Goal: Task Accomplishment & Management: Use online tool/utility

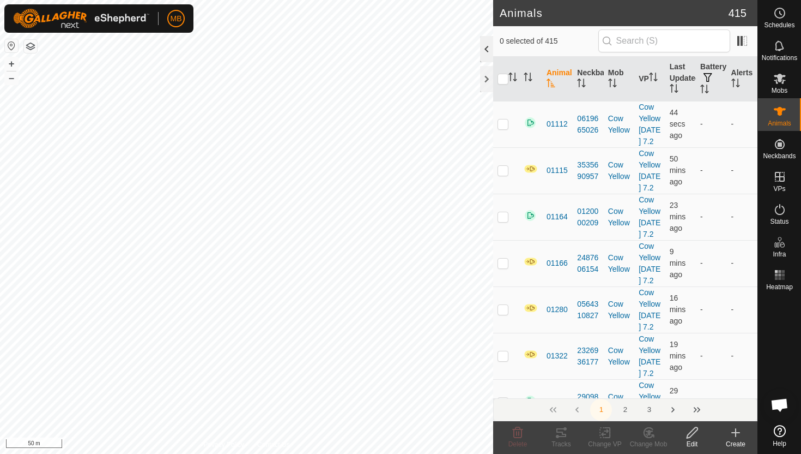
click at [489, 54] on div at bounding box center [486, 49] width 13 height 26
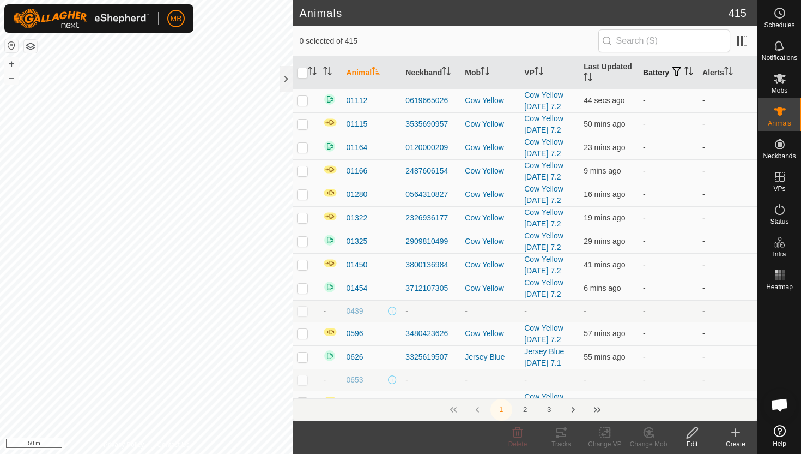
click at [685, 73] on icon "Activate to sort" at bounding box center [689, 71] width 9 height 9
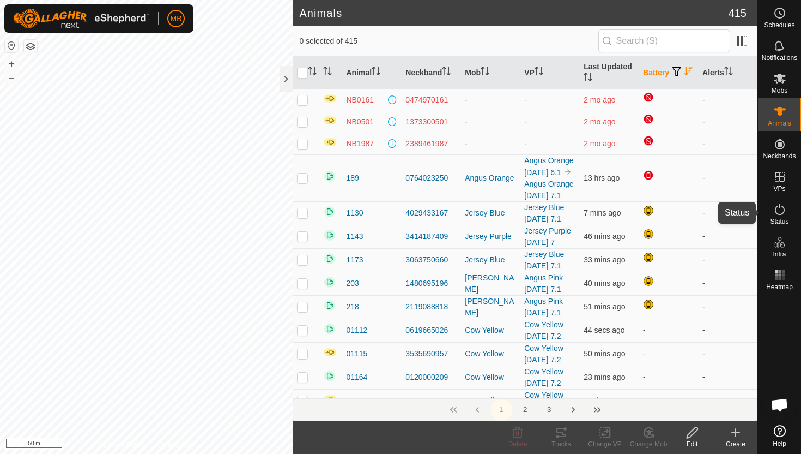
click at [780, 208] on icon at bounding box center [780, 209] width 13 height 13
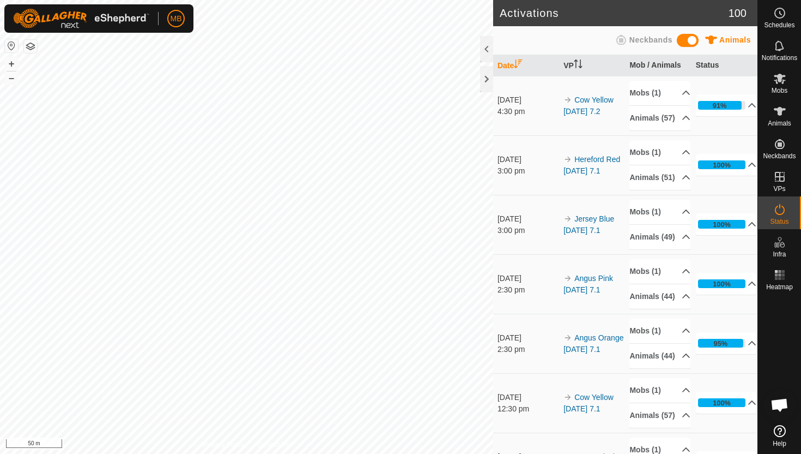
click at [146, 10] on div "MB Schedules Notifications Mobs Animals Neckbands VPs Status Infra Heatmap Help…" at bounding box center [400, 227] width 801 height 454
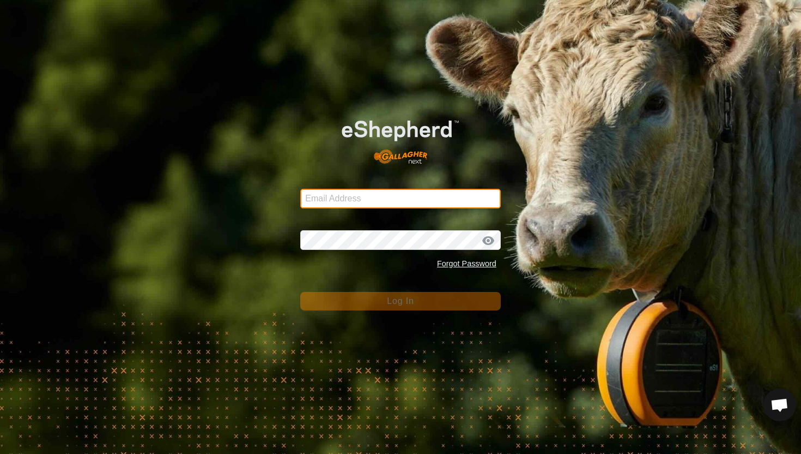
type input "mathew.gemma@barhamfarming.co.nz"
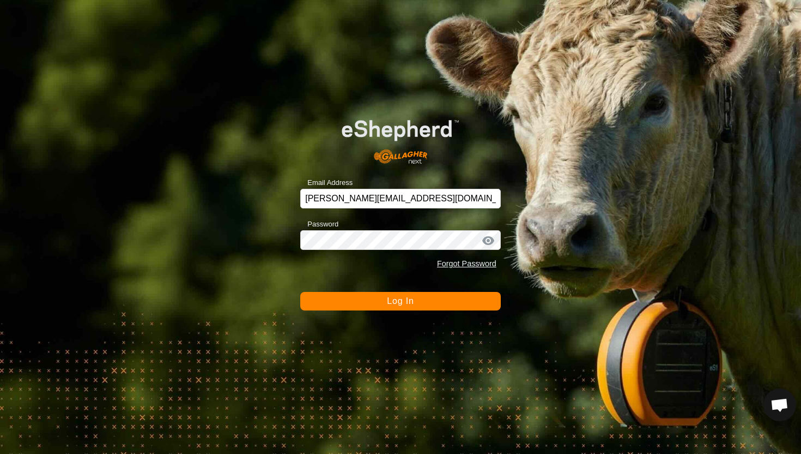
click at [359, 310] on button "Log In" at bounding box center [400, 301] width 201 height 19
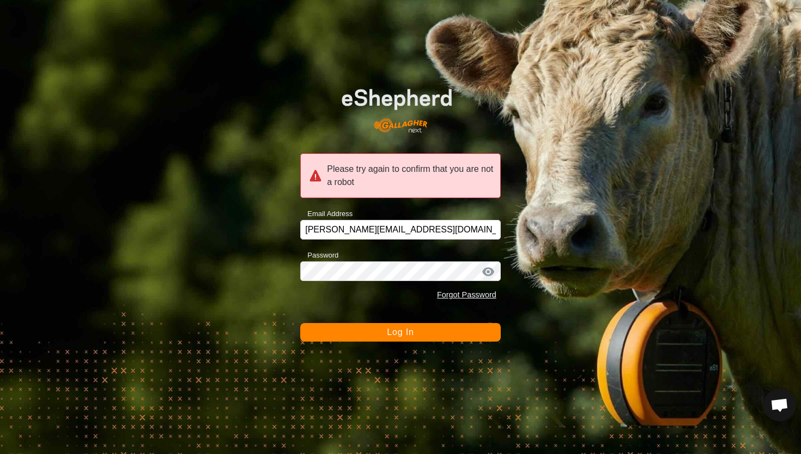
click at [386, 337] on button "Log In" at bounding box center [400, 332] width 201 height 19
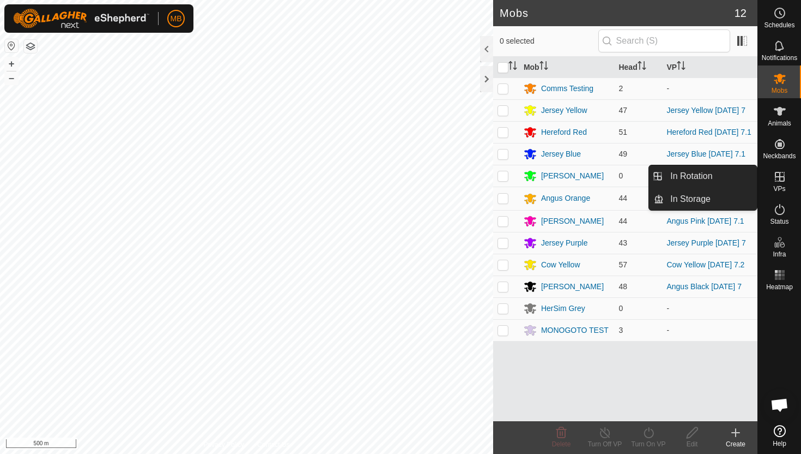
click at [778, 175] on icon at bounding box center [780, 176] width 13 height 13
click at [728, 176] on link "In Rotation" at bounding box center [710, 176] width 93 height 22
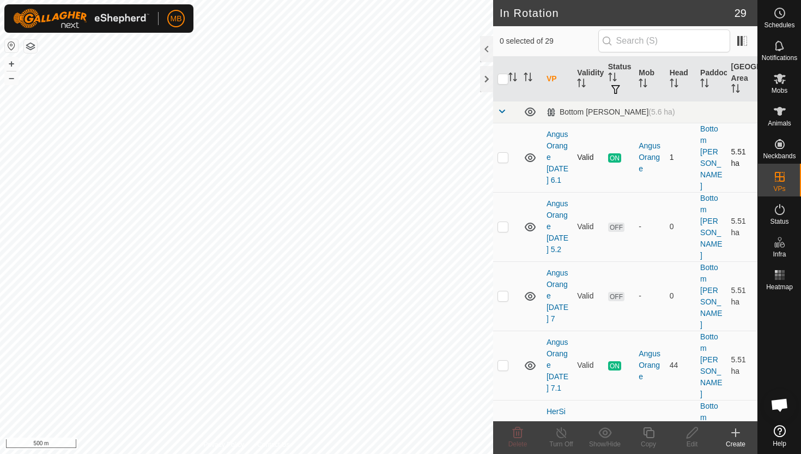
click at [503, 153] on p-checkbox at bounding box center [503, 157] width 11 height 9
checkbox input "true"
click at [647, 431] on icon at bounding box center [649, 432] width 14 height 13
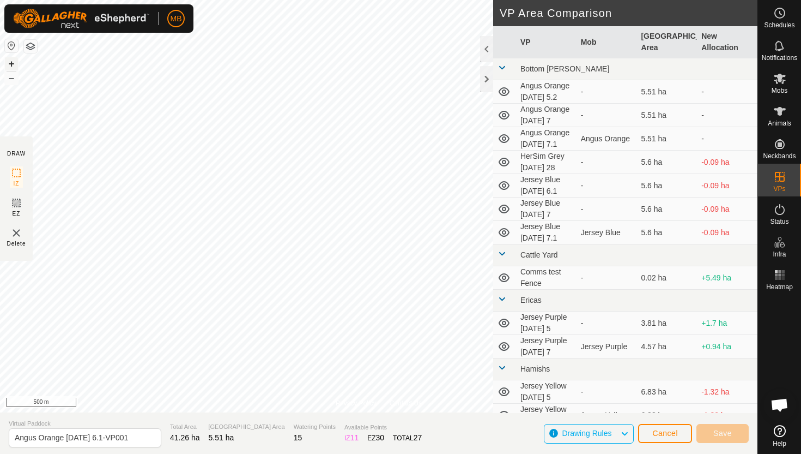
click at [9, 65] on button "+" at bounding box center [11, 63] width 13 height 13
click at [14, 65] on button "+" at bounding box center [11, 63] width 13 height 13
click at [660, 431] on span "Cancel" at bounding box center [666, 433] width 26 height 9
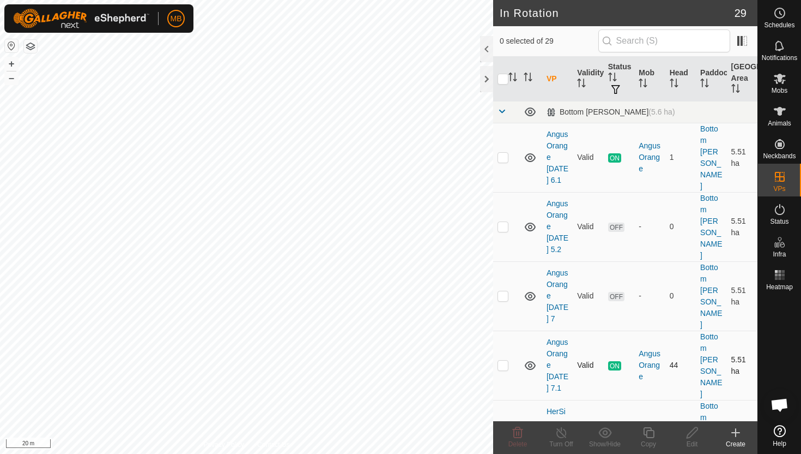
click at [502, 360] on p-checkbox at bounding box center [503, 364] width 11 height 9
checkbox input "true"
click at [648, 433] on icon at bounding box center [649, 432] width 14 height 13
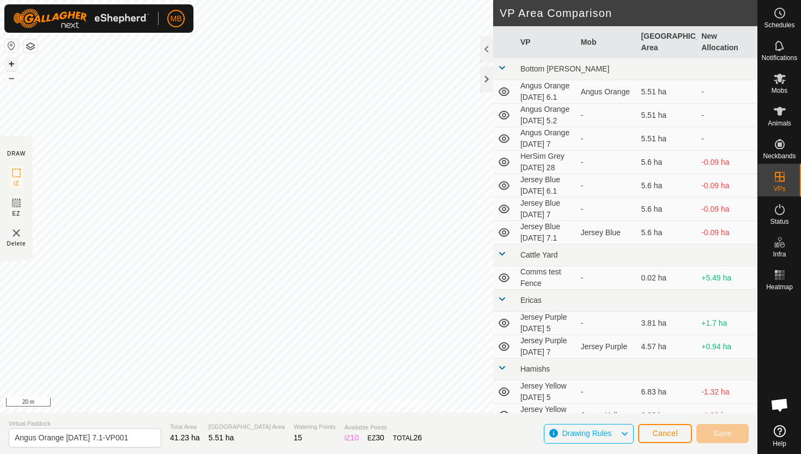
click at [14, 64] on button "+" at bounding box center [11, 63] width 13 height 13
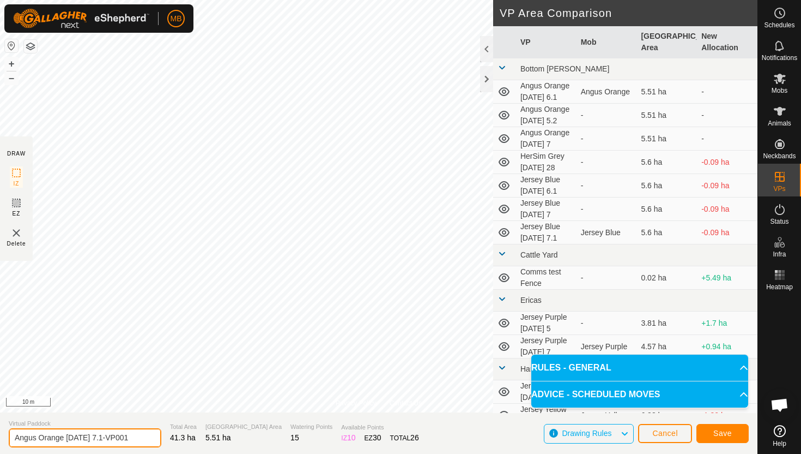
click at [135, 439] on input "Angus Orange Tuesday 7.1-VP001" at bounding box center [85, 437] width 153 height 19
type input "Angus Orange Wednesday 8"
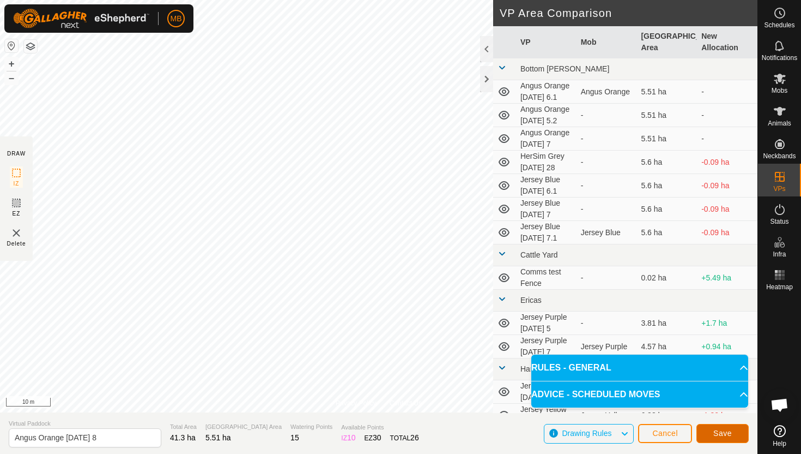
click at [728, 436] on span "Save" at bounding box center [723, 433] width 19 height 9
